Goal: Register for event/course

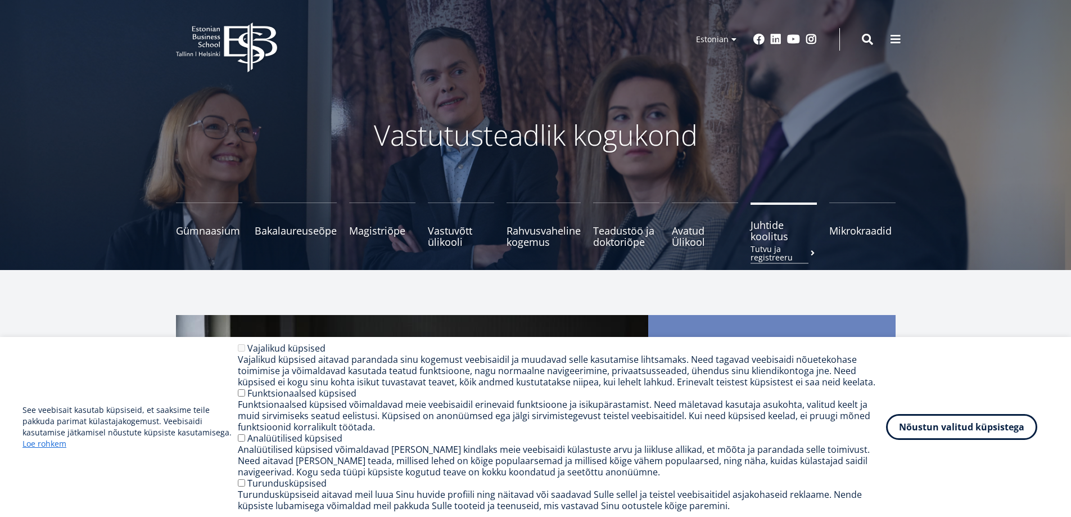
click at [776, 233] on span "Juhtide koolitus Tutvu ja registreeru" at bounding box center [784, 230] width 66 height 22
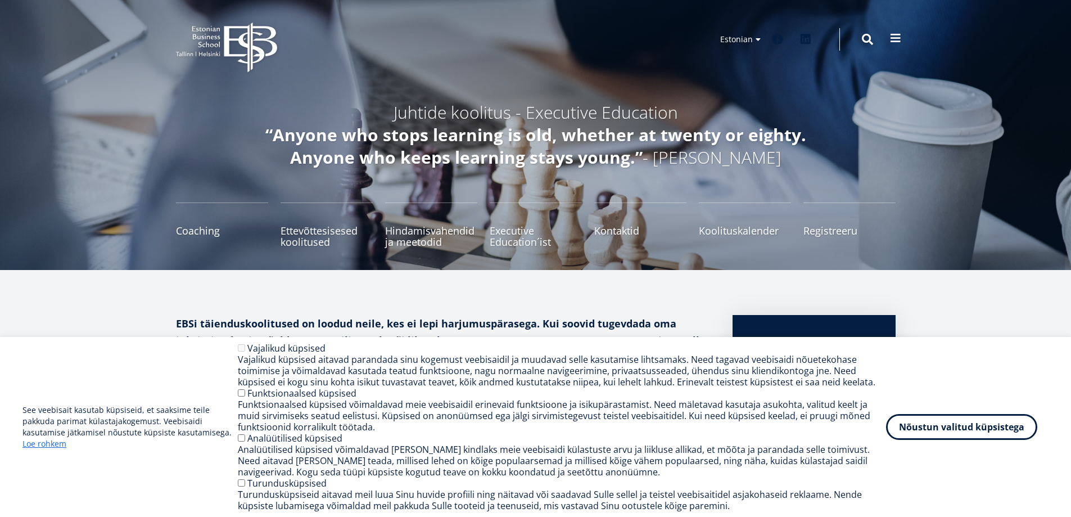
click at [902, 29] on button at bounding box center [896, 38] width 22 height 22
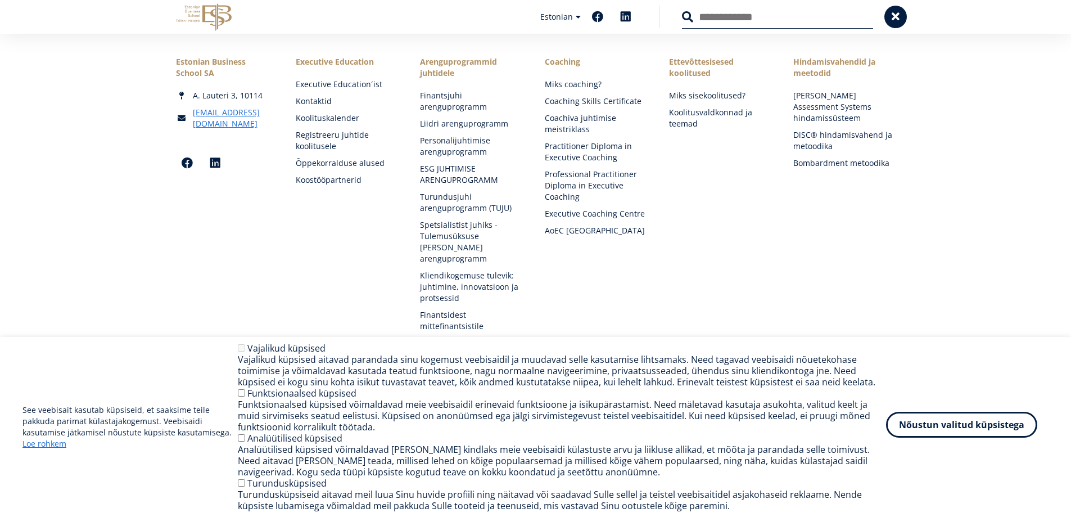
click at [967, 425] on button "Nõustun valitud küpsistega" at bounding box center [961, 425] width 151 height 26
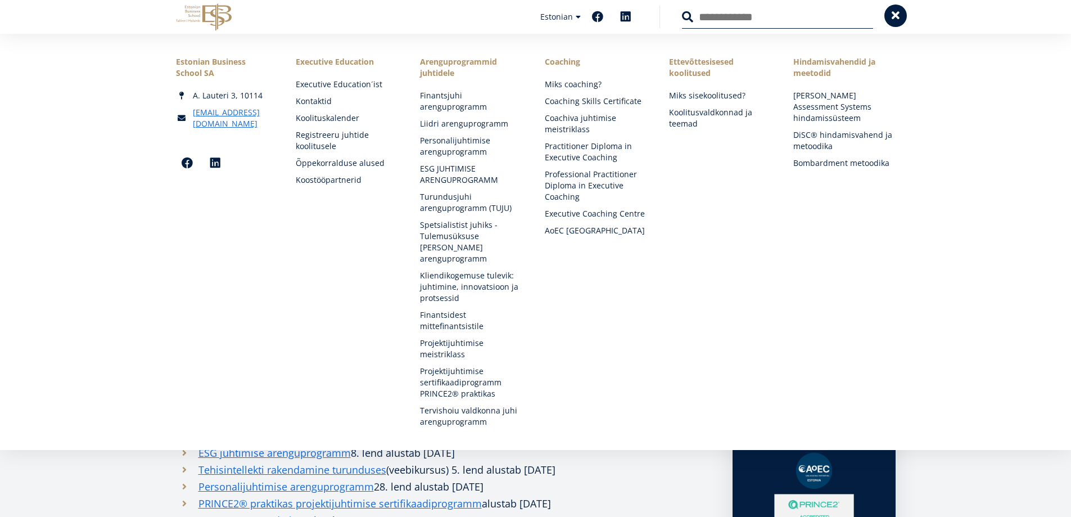
click at [892, 18] on span at bounding box center [895, 15] width 11 height 11
